Goal: Transaction & Acquisition: Subscribe to service/newsletter

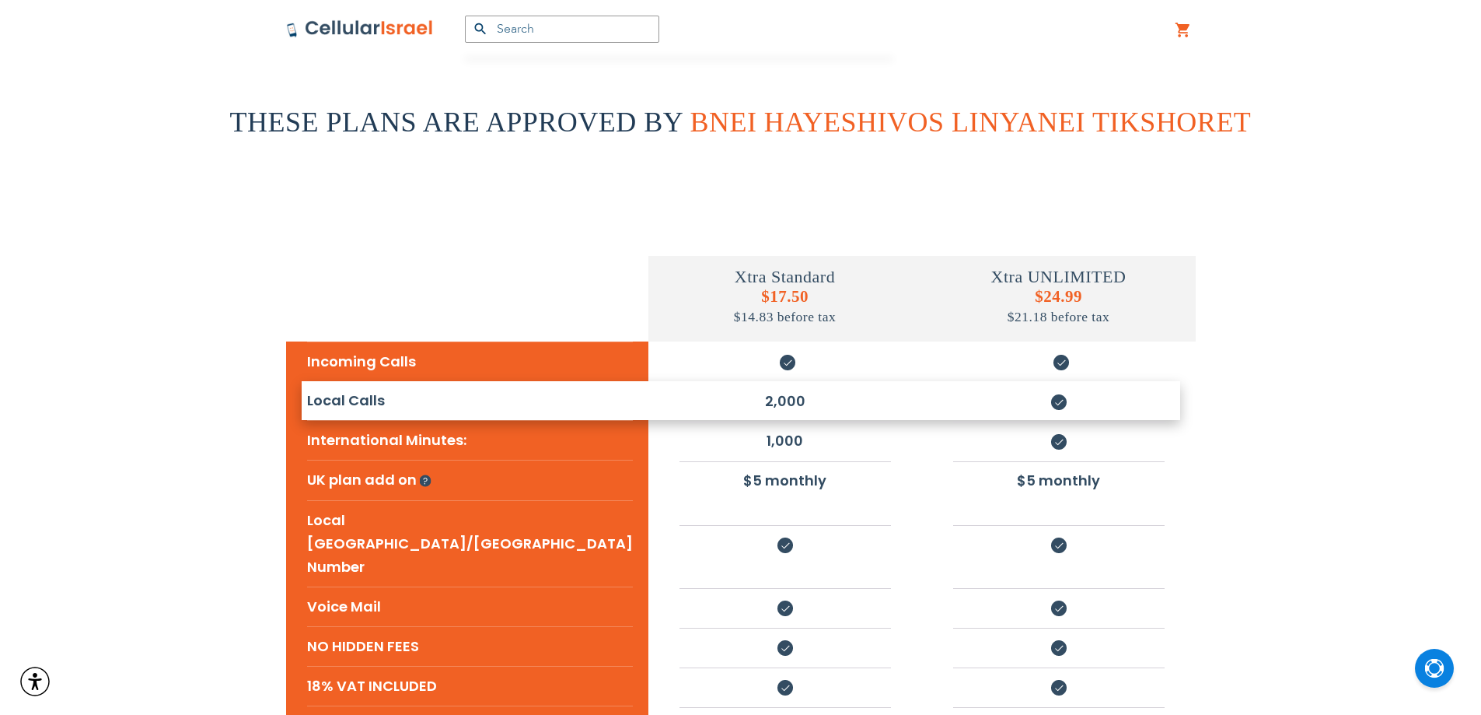
scroll to position [259, 0]
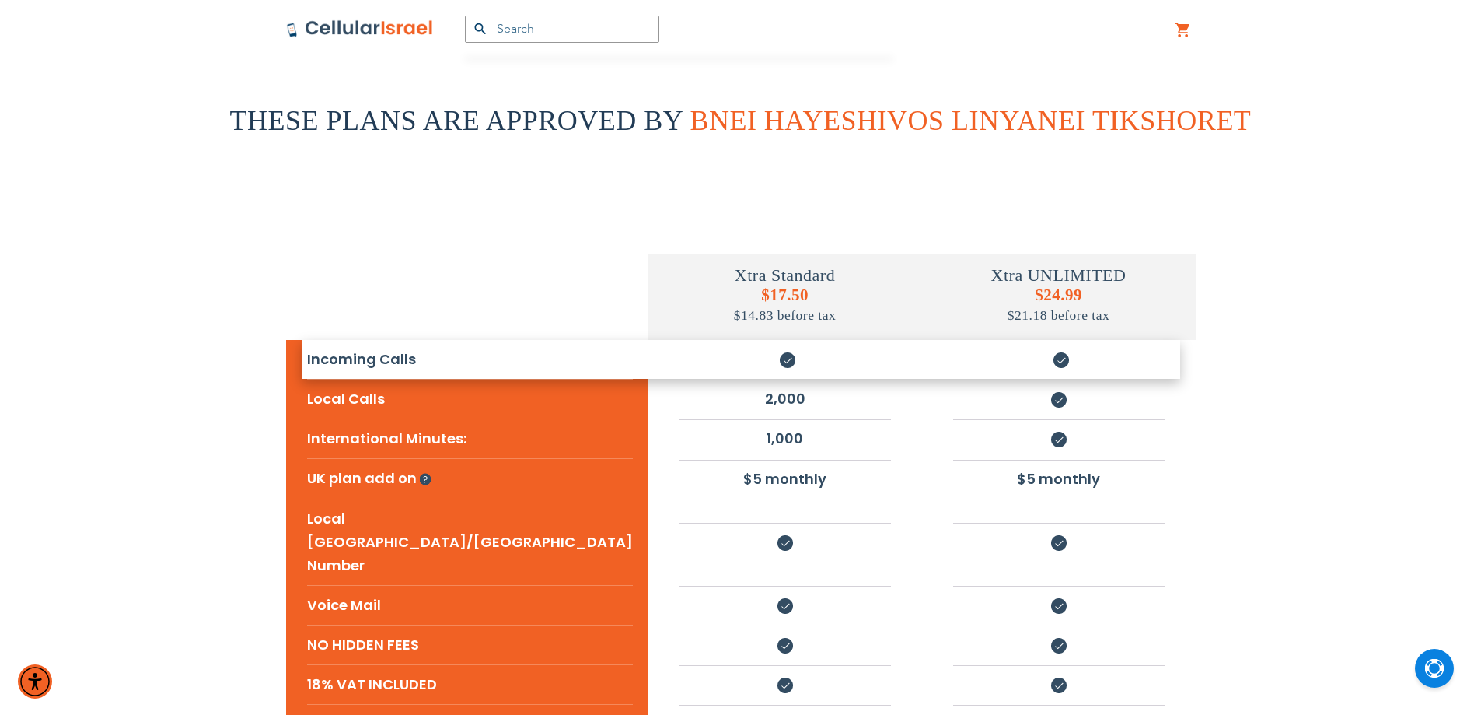
click at [723, 278] on h4 "Xtra Standard" at bounding box center [785, 275] width 274 height 20
drag, startPoint x: 723, startPoint y: 278, endPoint x: 723, endPoint y: 318, distance: 39.7
click at [723, 318] on div "Xtra Standard $17.50 $14.83 before tax" at bounding box center [785, 297] width 274 height 86
click at [705, 287] on h5 "$17.50 $14.83 before tax" at bounding box center [785, 304] width 274 height 39
click at [701, 276] on h4 "Xtra Standard" at bounding box center [785, 275] width 274 height 20
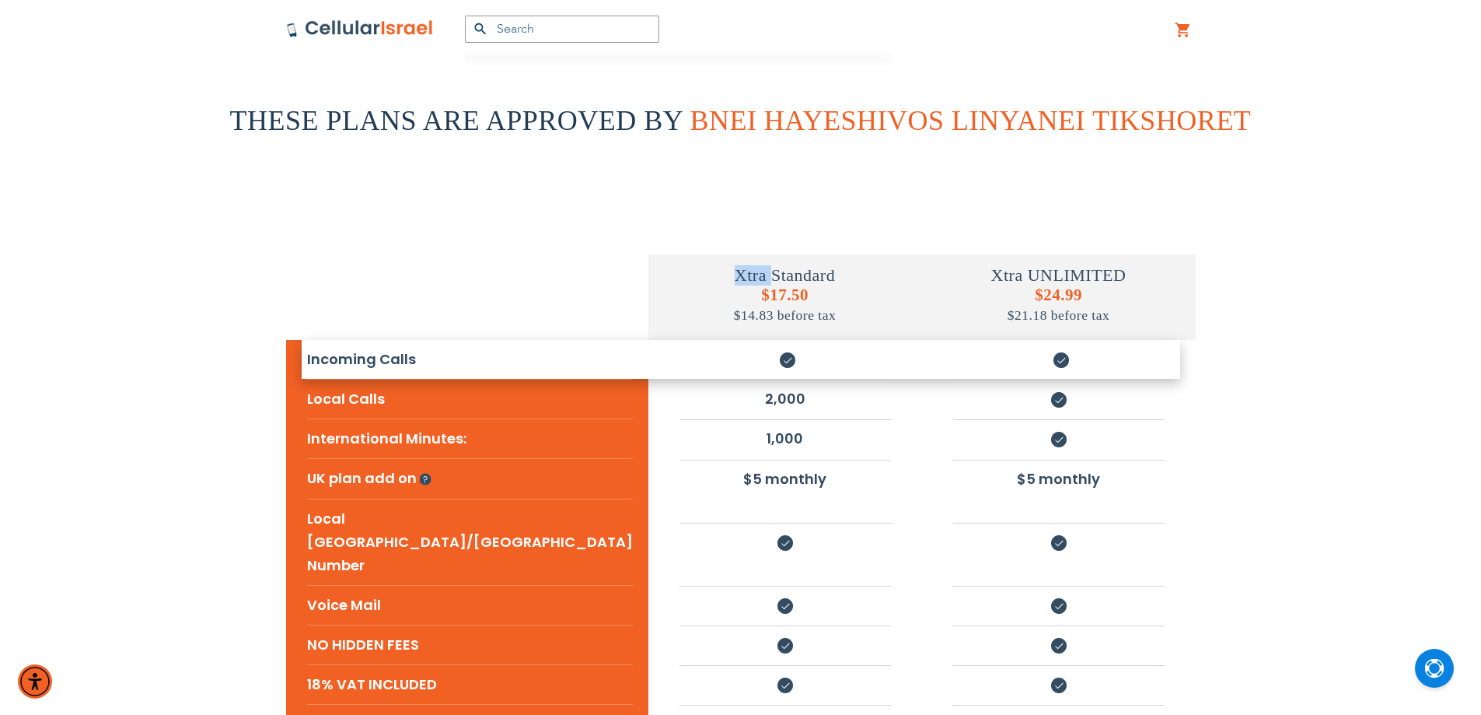
click at [701, 276] on h4 "Xtra Standard" at bounding box center [785, 275] width 274 height 20
drag, startPoint x: 701, startPoint y: 276, endPoint x: 791, endPoint y: 313, distance: 96.6
click at [770, 309] on div "Xtra Standard $17.50 $14.83 before tax" at bounding box center [785, 297] width 274 height 86
click at [995, 278] on h4 "Xtra UNLIMITED" at bounding box center [1059, 275] width 274 height 20
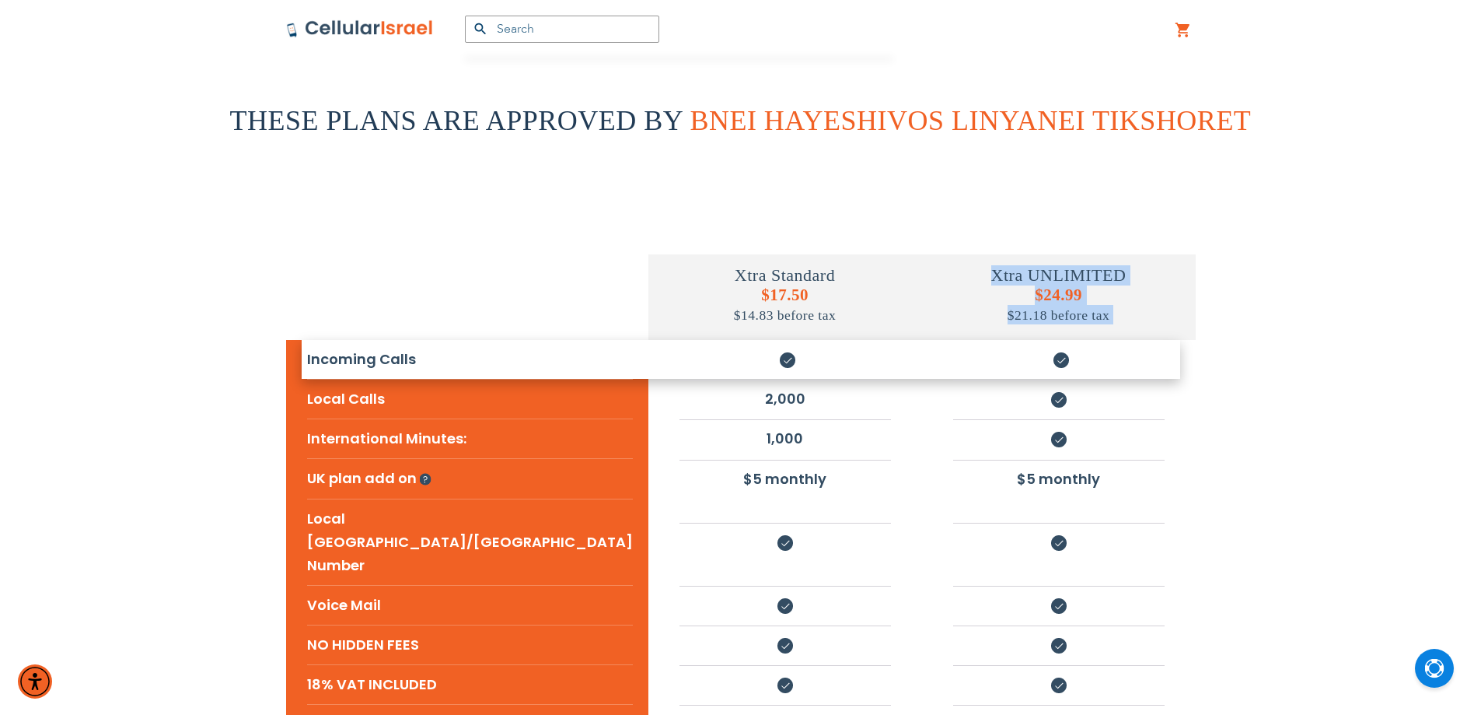
drag, startPoint x: 995, startPoint y: 278, endPoint x: 1098, endPoint y: 292, distance: 103.7
click at [1028, 318] on div "Xtra UNLIMITED $24.99 $21.18 before tax" at bounding box center [1059, 297] width 274 height 86
click at [1084, 273] on h4 "Xtra UNLIMITED" at bounding box center [1059, 275] width 274 height 20
drag, startPoint x: 1084, startPoint y: 273, endPoint x: 1068, endPoint y: 317, distance: 47.2
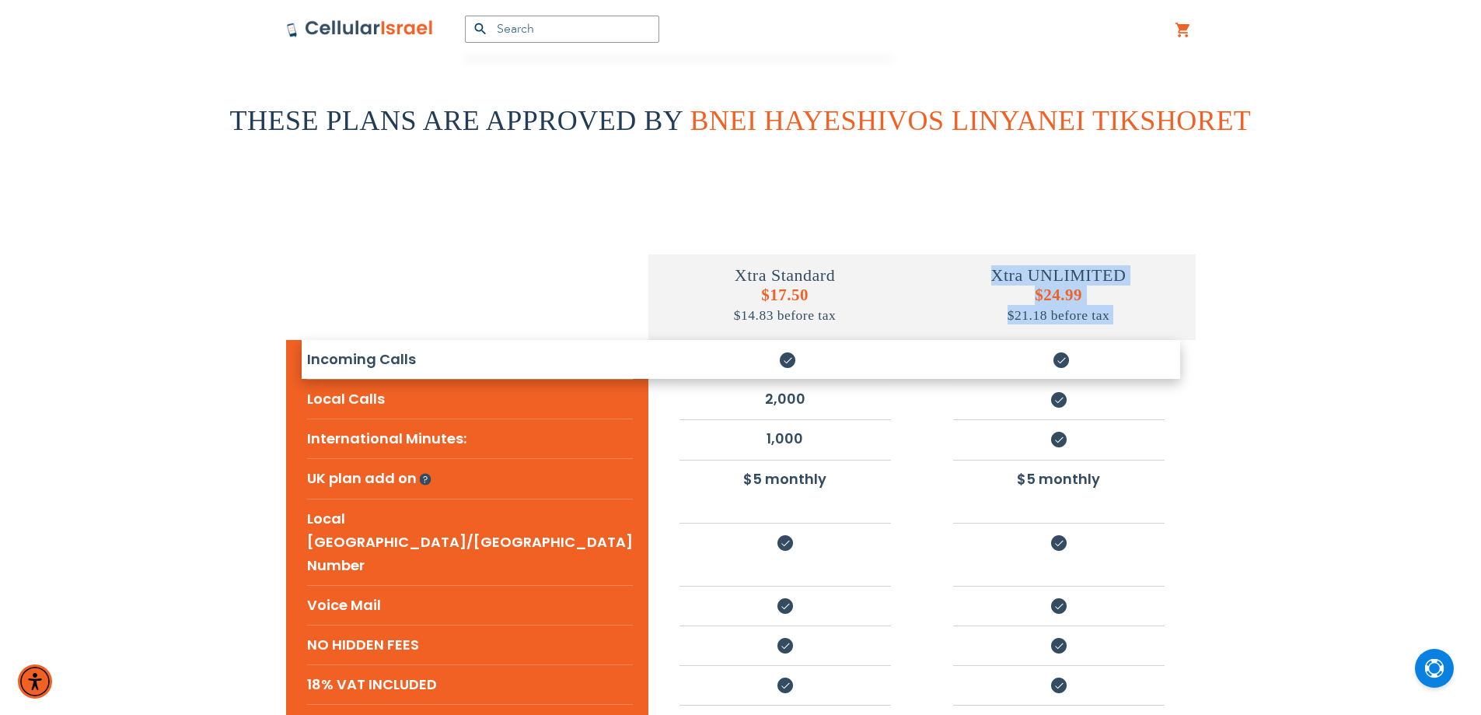
click at [1068, 317] on div "Xtra UNLIMITED $24.99 $21.18 before tax" at bounding box center [1059, 297] width 274 height 86
click at [720, 272] on h4 "Xtra Standard" at bounding box center [785, 275] width 274 height 20
drag, startPoint x: 720, startPoint y: 272, endPoint x: 746, endPoint y: 303, distance: 40.8
click at [719, 316] on div "Xtra Standard $17.50 $14.83 before tax" at bounding box center [785, 297] width 274 height 86
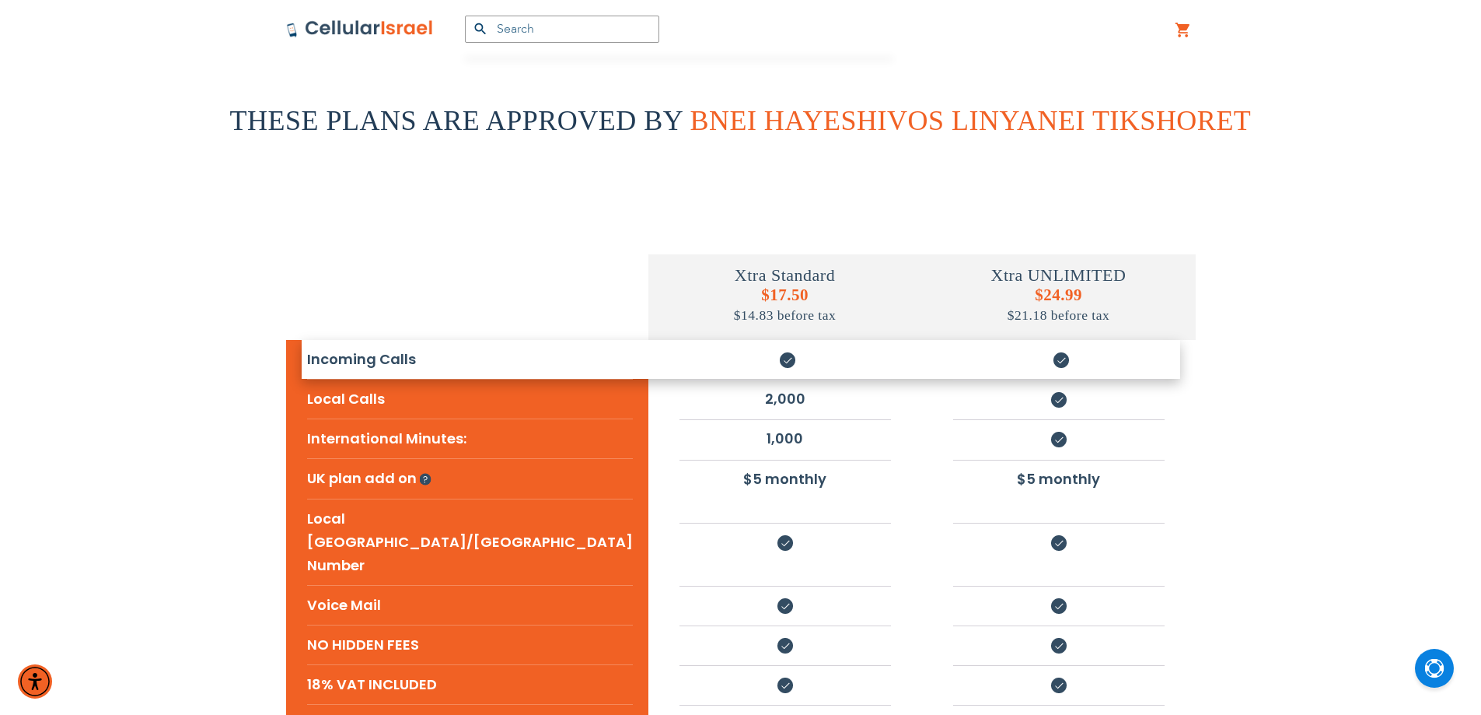
click at [1003, 268] on h4 "Xtra UNLIMITED" at bounding box center [1059, 275] width 274 height 20
drag, startPoint x: 1003, startPoint y: 268, endPoint x: 973, endPoint y: 308, distance: 49.5
click at [987, 304] on div "Xtra UNLIMITED $24.99 $21.18 before tax" at bounding box center [1059, 297] width 274 height 86
click at [742, 275] on h4 "Xtra Standard" at bounding box center [785, 275] width 274 height 20
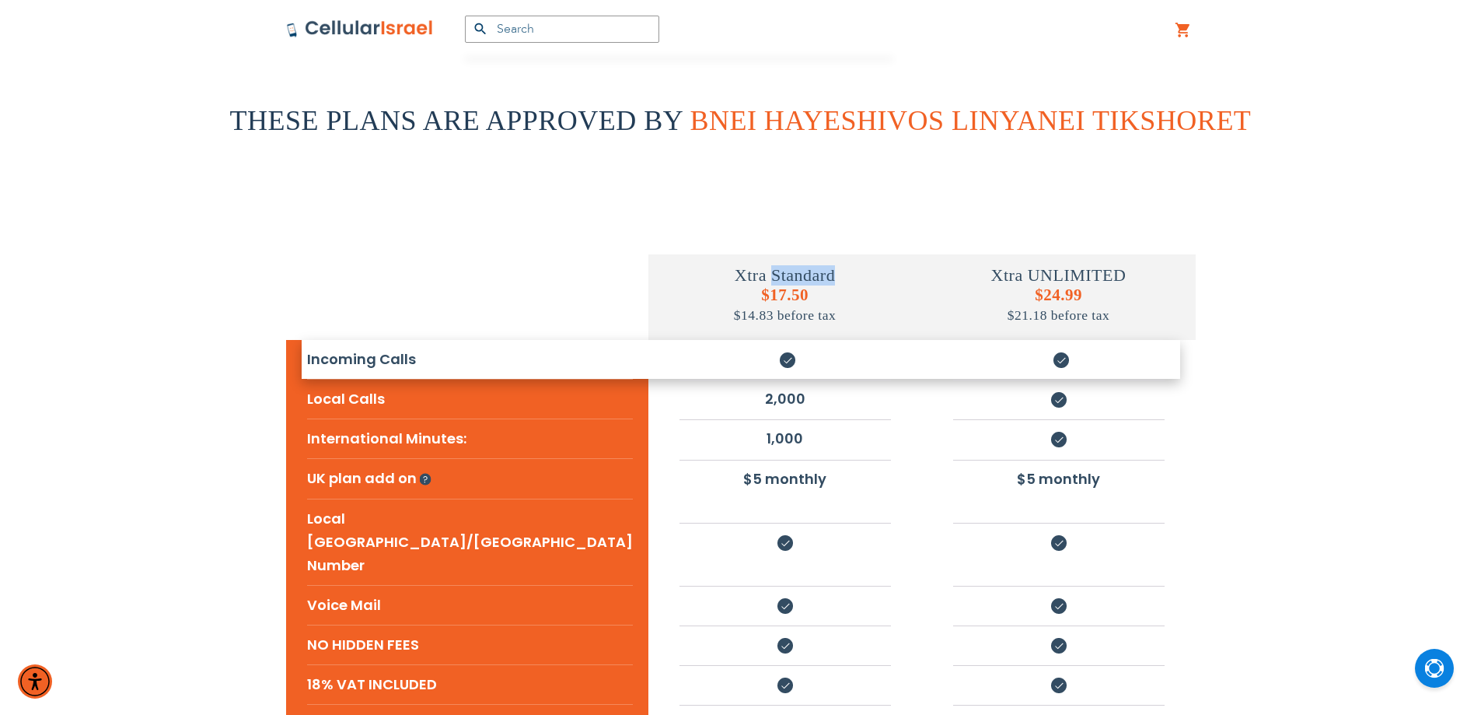
click at [742, 275] on h4 "Xtra Standard" at bounding box center [785, 275] width 274 height 20
drag, startPoint x: 742, startPoint y: 275, endPoint x: 669, endPoint y: 271, distance: 73.2
click at [742, 289] on div "Xtra Standard $17.50 $14.83 before tax" at bounding box center [785, 297] width 274 height 86
click at [1065, 284] on h4 "Xtra UNLIMITED" at bounding box center [1059, 275] width 274 height 20
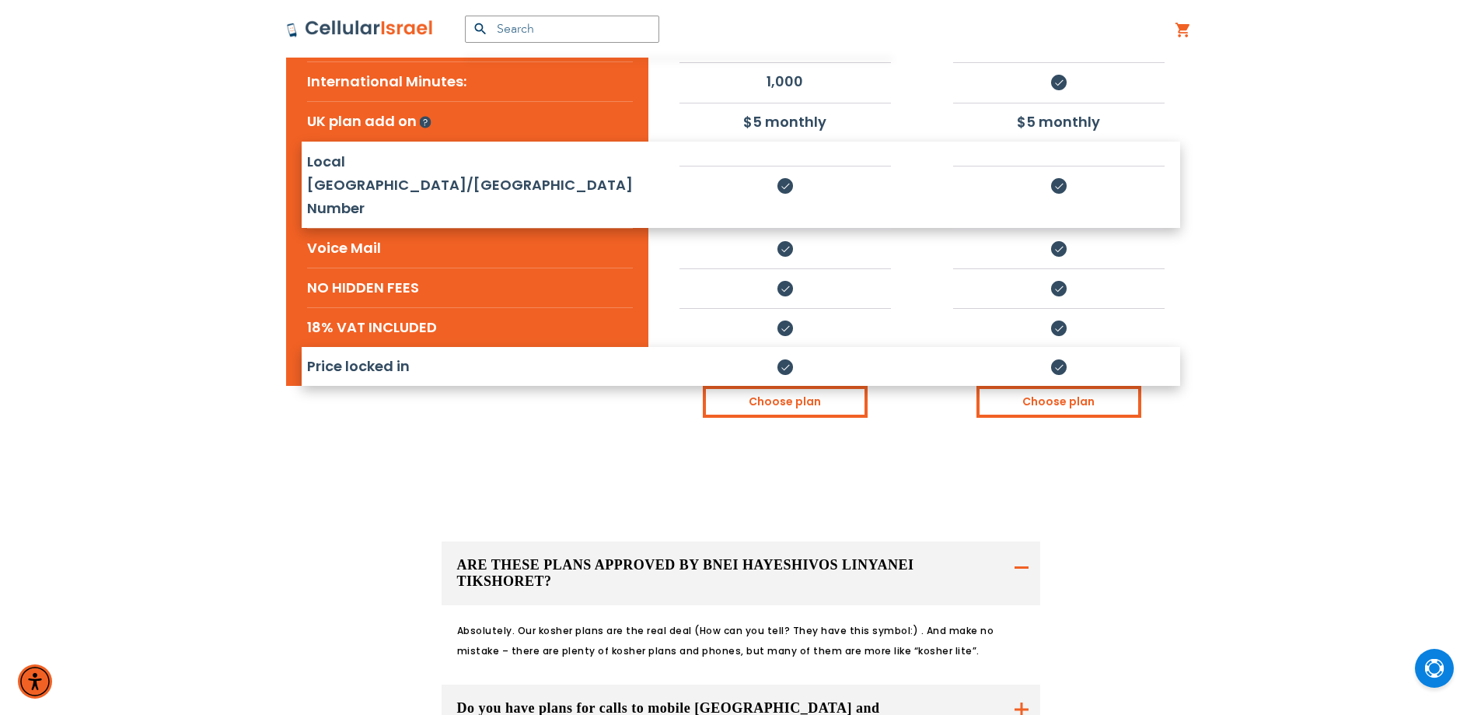
scroll to position [519, 0]
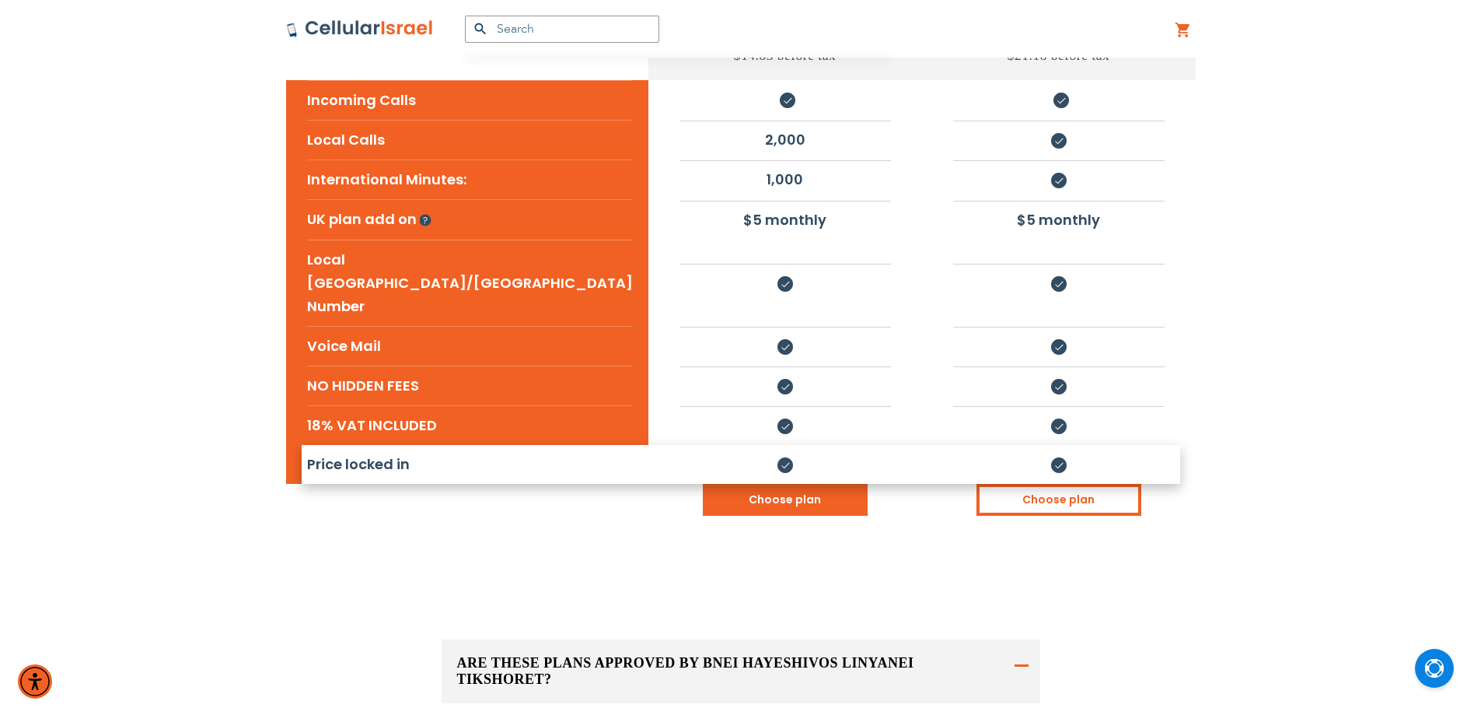
click at [770, 484] on link "Choose plan" at bounding box center [785, 500] width 165 height 32
